Goal: Navigation & Orientation: Find specific page/section

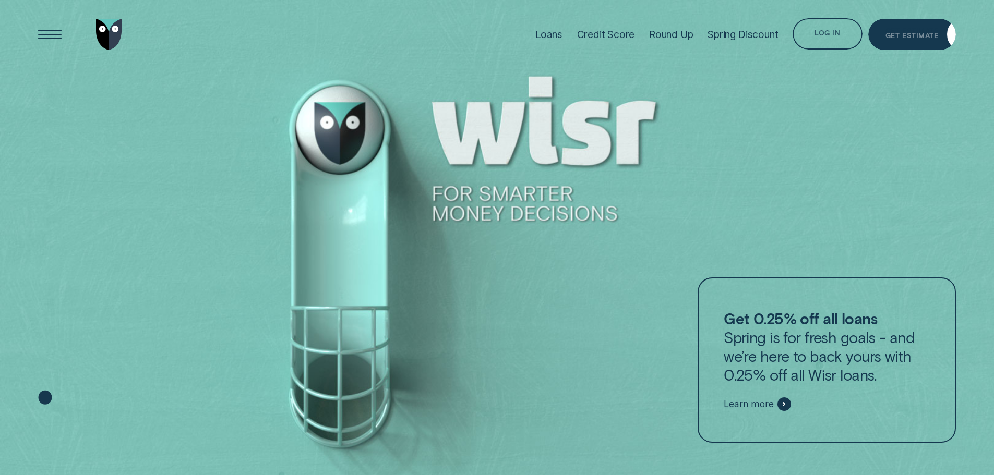
click at [846, 38] on div "Log in" at bounding box center [826, 33] width 69 height 31
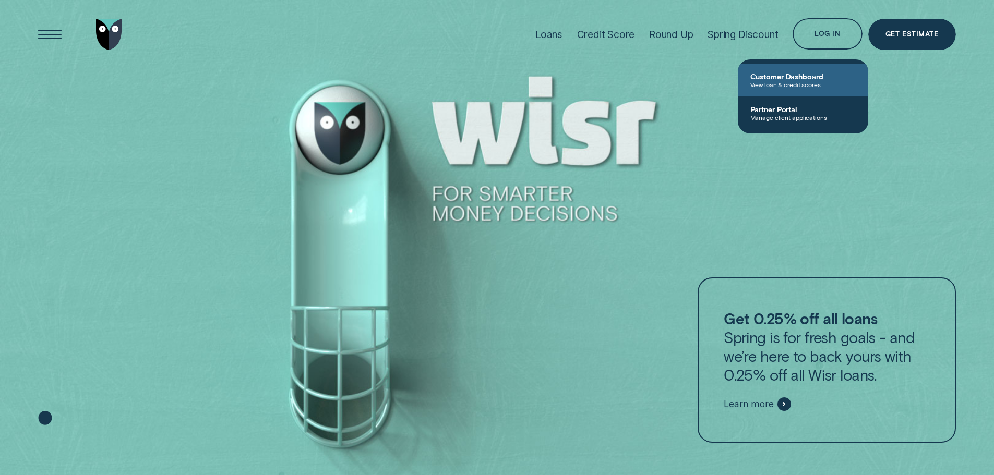
click at [792, 85] on span "View loan & credit scores" at bounding box center [802, 84] width 105 height 7
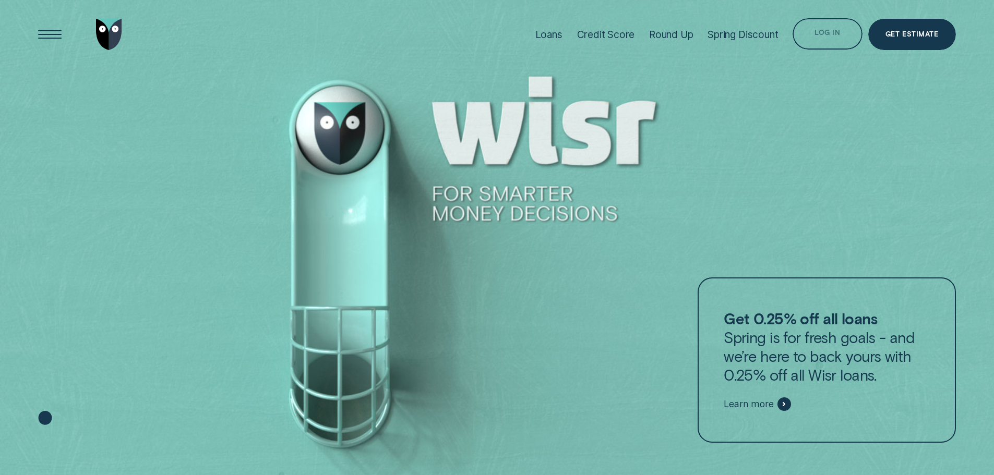
click at [827, 28] on div "Log in" at bounding box center [826, 33] width 69 height 31
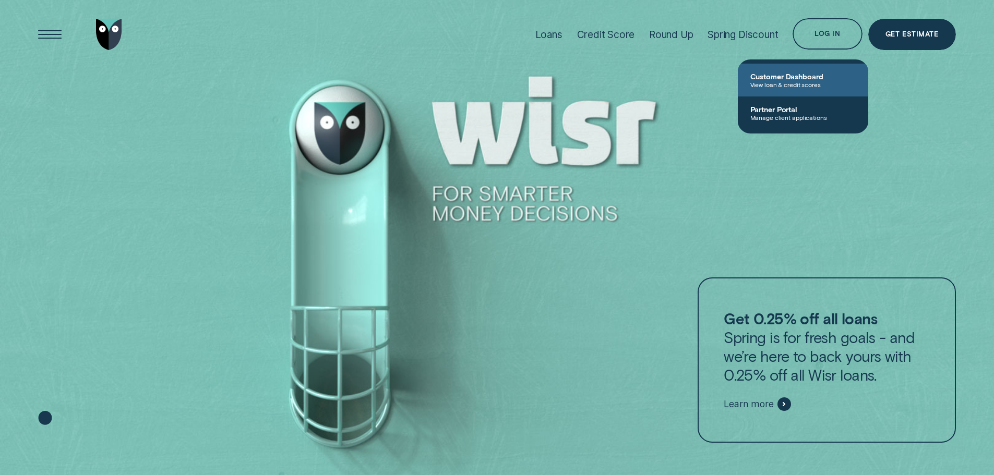
click at [797, 84] on span "View loan & credit scores" at bounding box center [802, 84] width 105 height 7
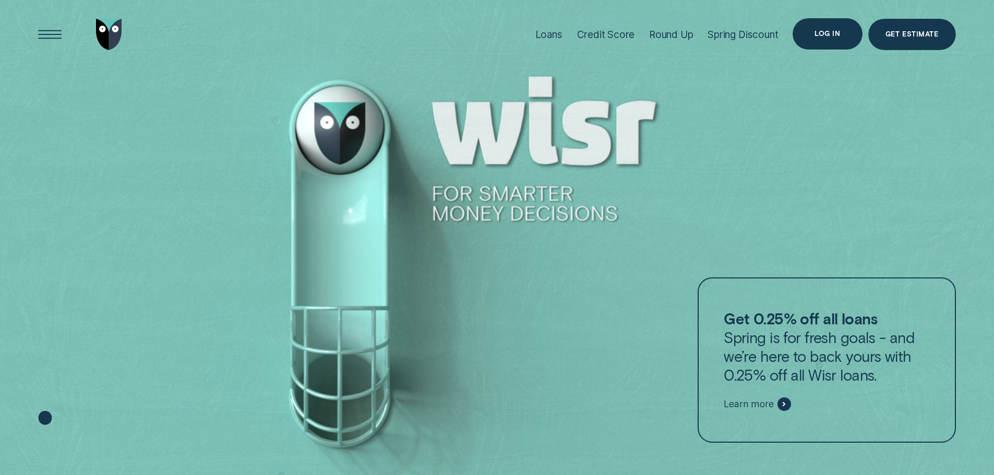
click at [830, 37] on div "Log in" at bounding box center [827, 34] width 26 height 6
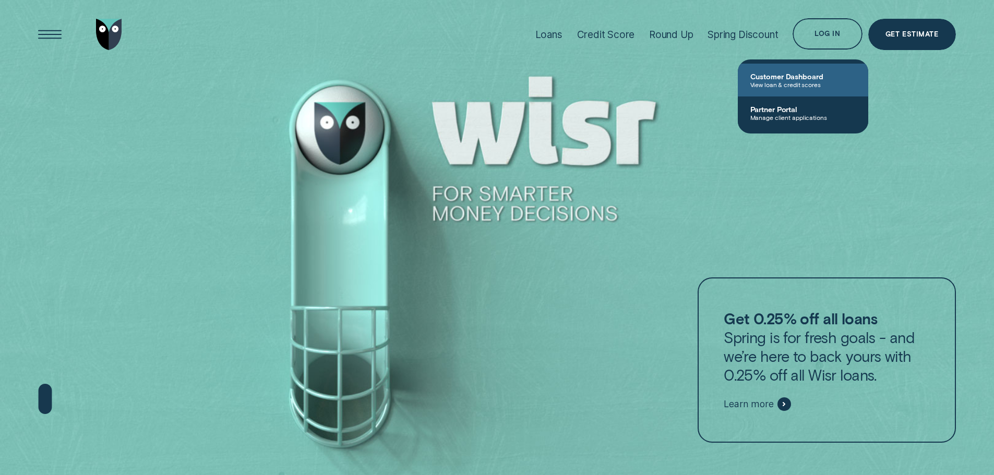
click at [796, 73] on span "Customer Dashboard" at bounding box center [802, 76] width 105 height 9
